Goal: Task Accomplishment & Management: Use online tool/utility

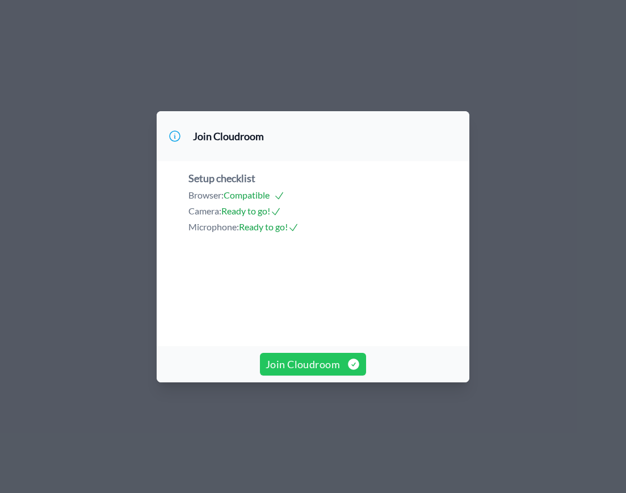
click at [328, 372] on span "Join Cloudroom" at bounding box center [313, 364] width 95 height 16
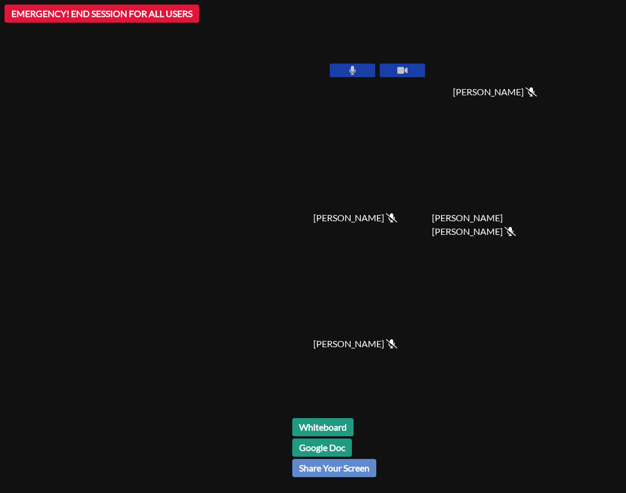
click at [354, 425] on link "Whiteboard" at bounding box center [322, 427] width 61 height 18
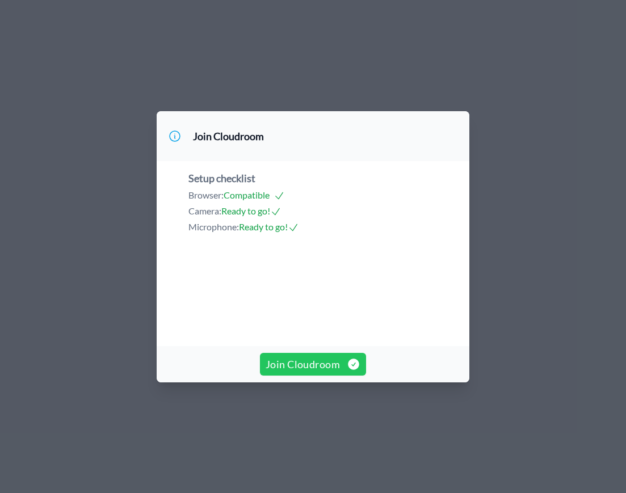
click at [298, 372] on span "Join Cloudroom" at bounding box center [313, 364] width 95 height 16
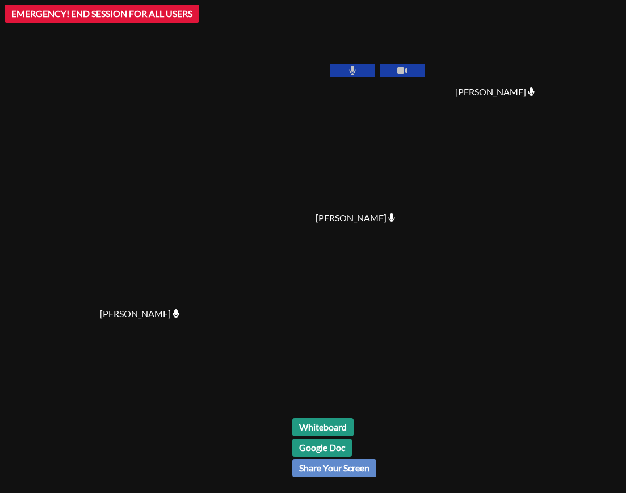
click at [425, 64] on button at bounding box center [402, 71] width 45 height 14
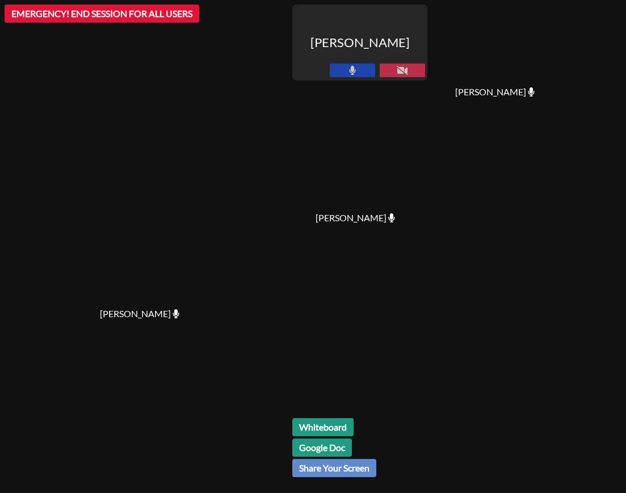
click at [356, 66] on icon at bounding box center [352, 70] width 7 height 9
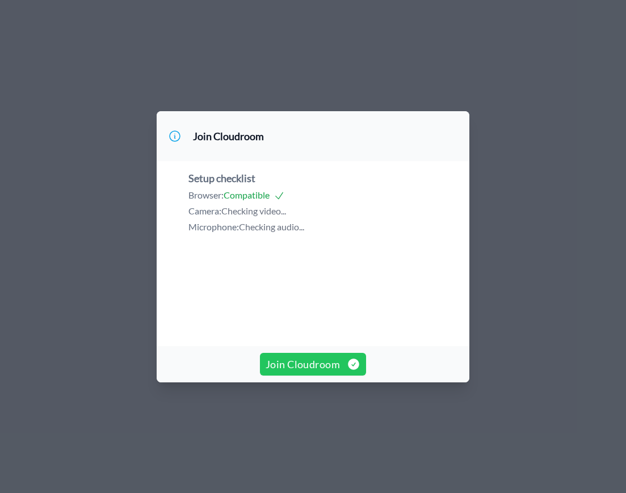
click at [317, 372] on span "Join Cloudroom" at bounding box center [313, 364] width 95 height 16
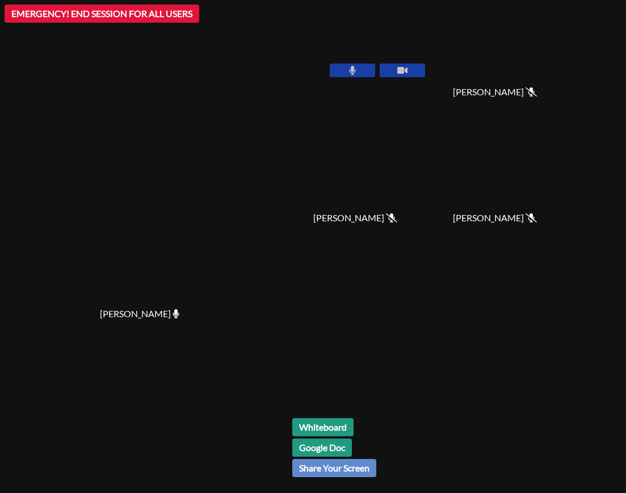
click at [425, 64] on button at bounding box center [402, 71] width 45 height 14
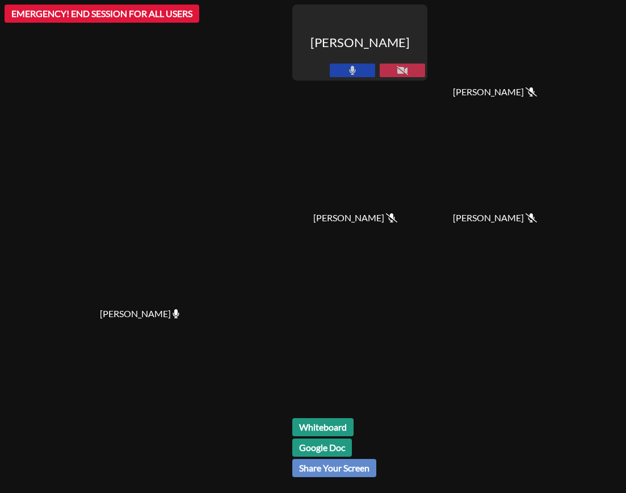
click at [356, 66] on icon at bounding box center [352, 70] width 7 height 9
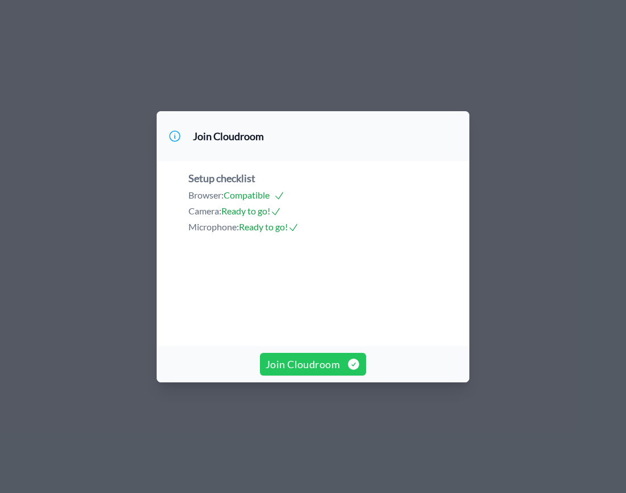
click at [333, 372] on span "Join Cloudroom" at bounding box center [313, 364] width 95 height 16
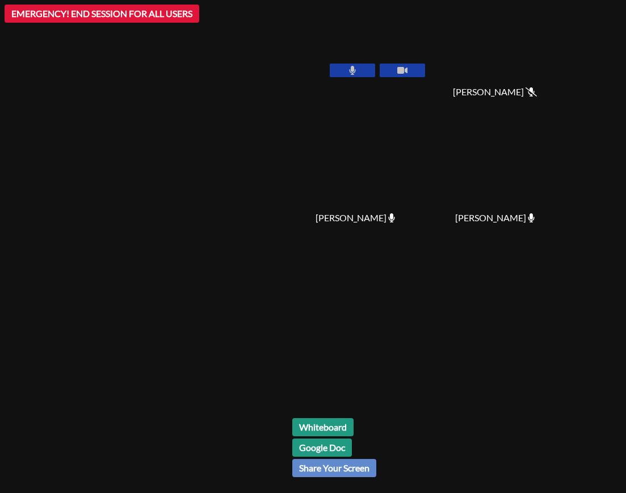
click at [425, 64] on button at bounding box center [402, 71] width 45 height 14
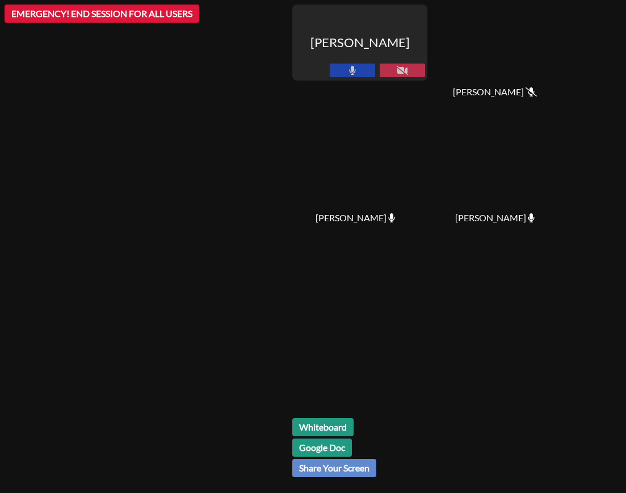
click at [356, 66] on icon at bounding box center [352, 70] width 7 height 9
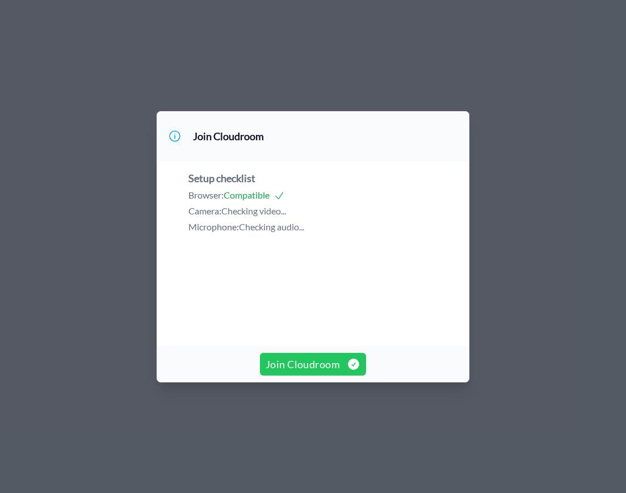
click at [312, 376] on button "Join Cloudroom" at bounding box center [313, 364] width 106 height 23
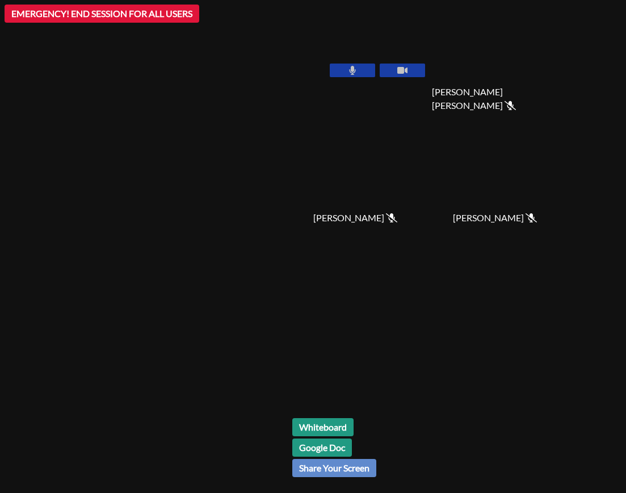
click at [380, 72] on button at bounding box center [402, 71] width 45 height 14
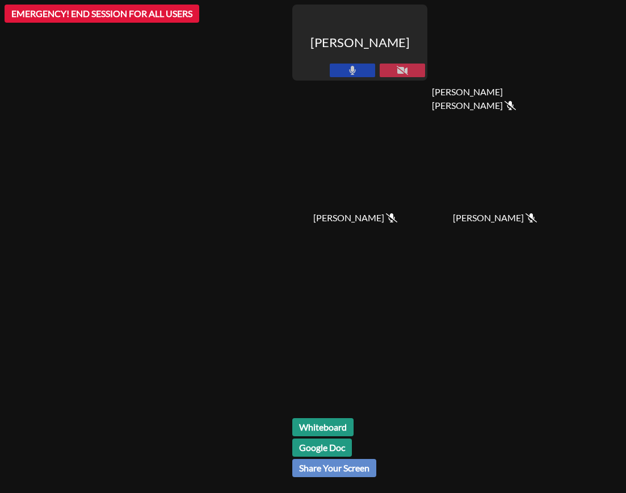
click at [283, 70] on div "[PERSON_NAME]" at bounding box center [144, 247] width 279 height 484
click at [356, 66] on icon at bounding box center [353, 70] width 6 height 9
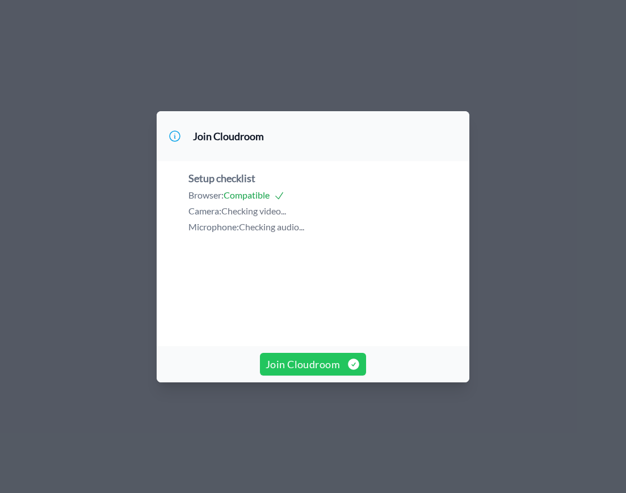
click at [298, 372] on span "Join Cloudroom" at bounding box center [313, 364] width 95 height 16
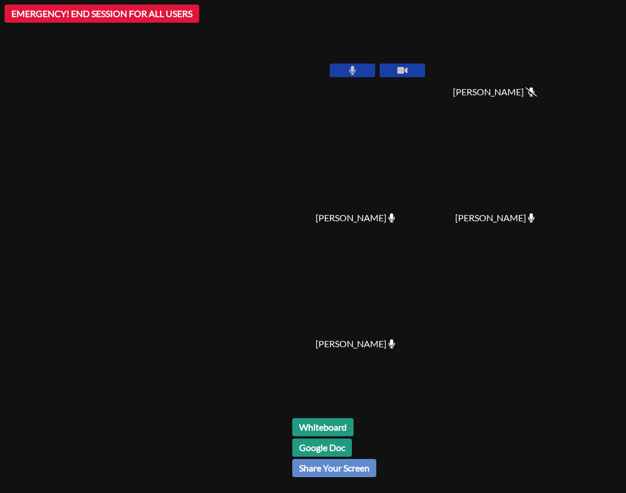
click at [356, 66] on icon at bounding box center [352, 70] width 7 height 9
click at [425, 64] on button at bounding box center [402, 71] width 45 height 14
